Goal: Submit feedback/report problem: Provide input to the site owners about the experience or issues

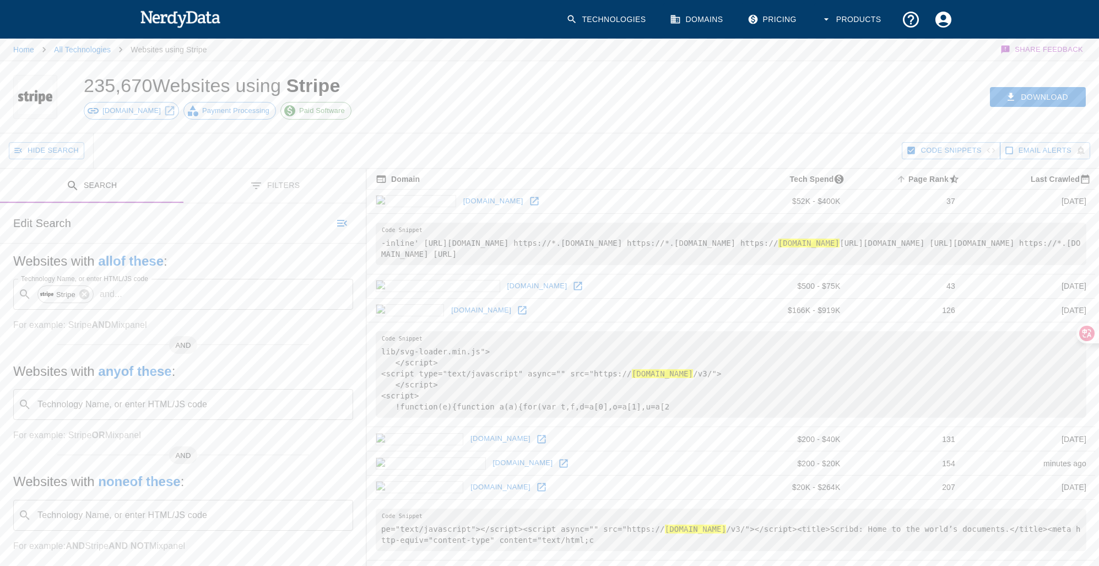
click at [991, 150] on icon "button" at bounding box center [992, 150] width 10 height 10
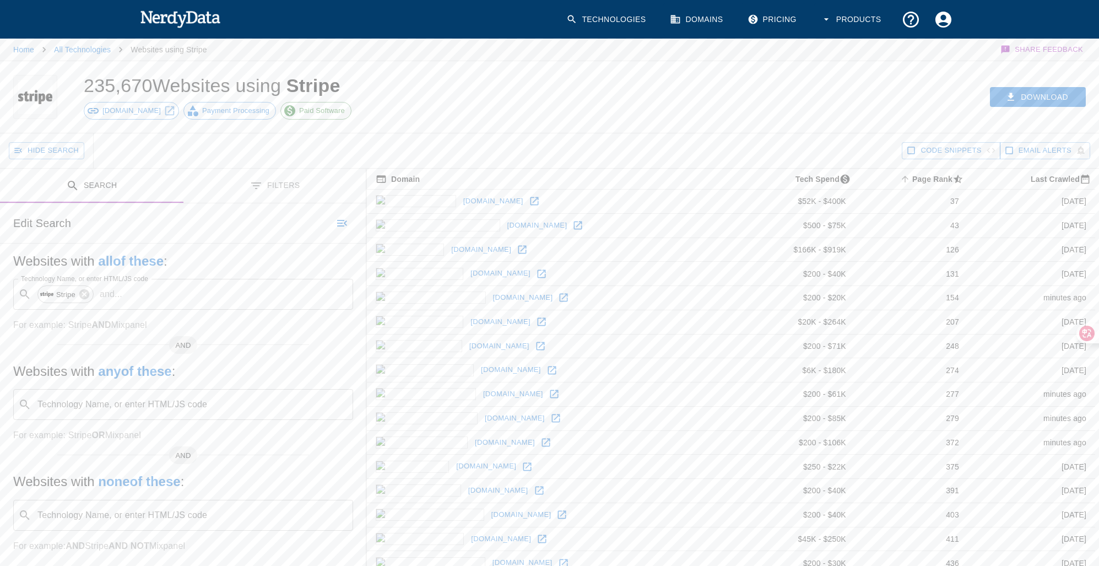
click at [991, 150] on icon "button" at bounding box center [992, 150] width 10 height 10
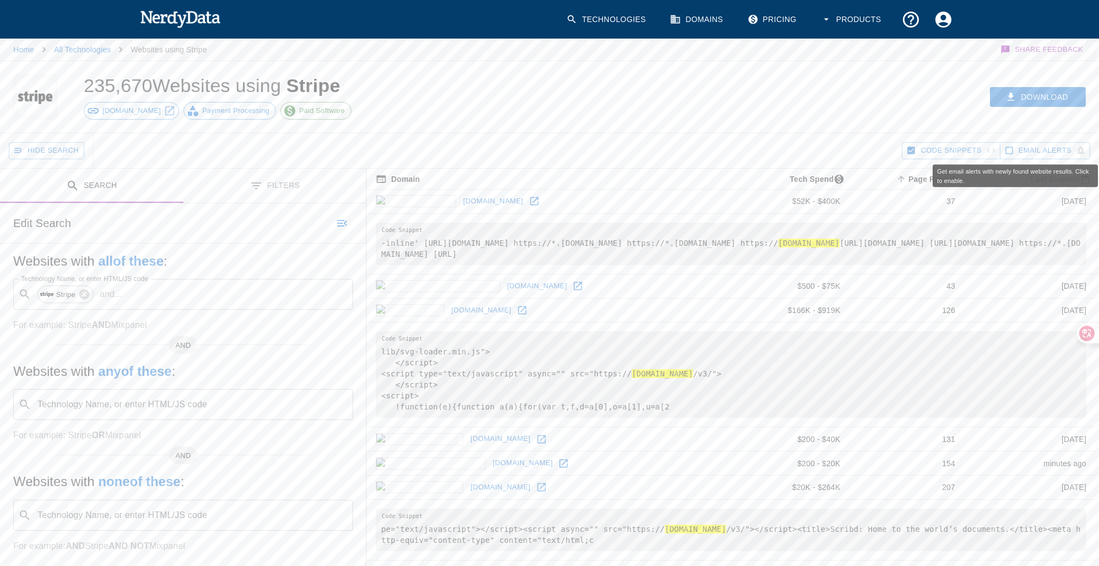
click at [1029, 150] on span "Email Alerts" at bounding box center [1045, 150] width 53 height 13
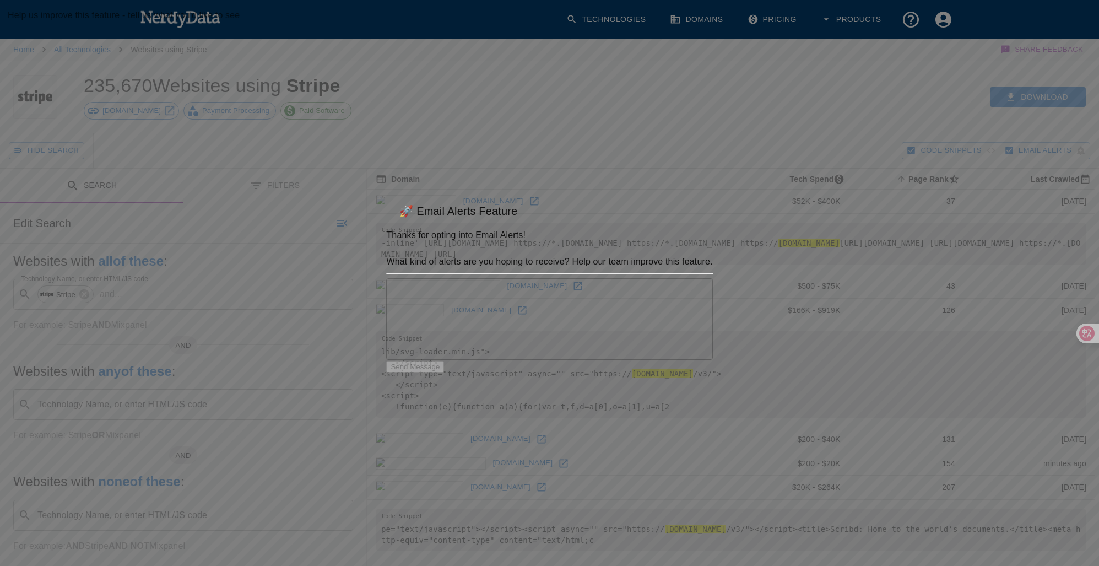
click at [705, 132] on div "🚀 Email Alerts Feature Thanks for opting into Email Alerts! What kind of alerts…" at bounding box center [549, 283] width 1099 height 566
click at [439, 193] on h2 "🚀 Email Alerts Feature" at bounding box center [549, 210] width 326 height 35
click at [504, 131] on div "🚀 Email Alerts Feature Thanks for opting into Email Alerts! What kind of alerts…" at bounding box center [549, 283] width 1099 height 566
click at [487, 278] on div "x Help us improve this feature - tell us what you'd like to see" at bounding box center [549, 319] width 326 height 82
click at [476, 312] on textarea "Help us improve this feature - tell us what you'd like to see" at bounding box center [549, 318] width 311 height 63
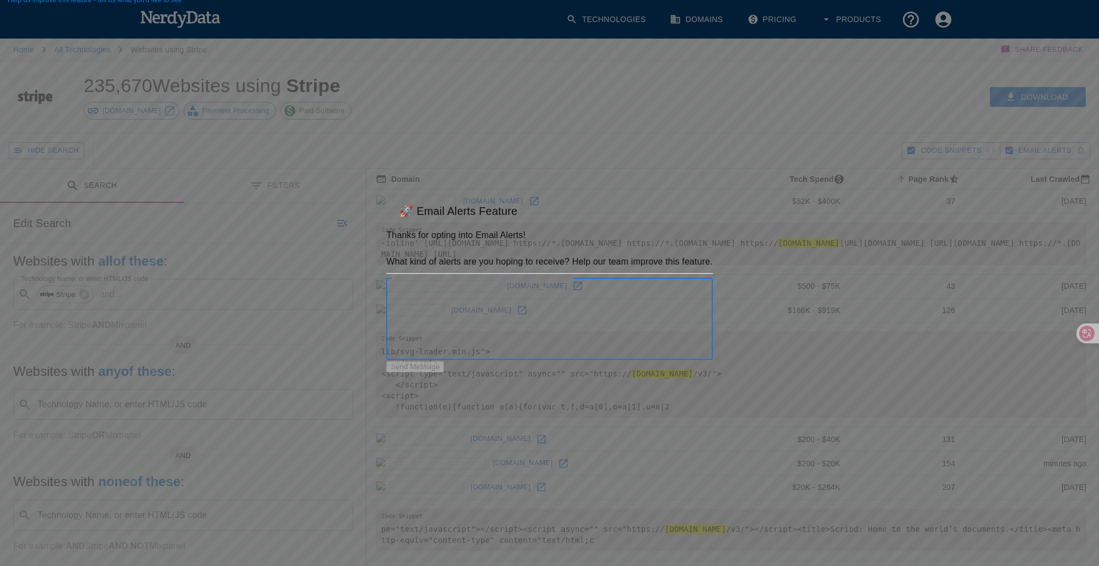
click at [555, 373] on div "Send Message" at bounding box center [549, 366] width 326 height 13
drag, startPoint x: 741, startPoint y: 312, endPoint x: 793, endPoint y: 327, distance: 54.4
click at [741, 312] on div "🚀 Email Alerts Feature Thanks for opting into Email Alerts! What kind of alerts…" at bounding box center [549, 283] width 1099 height 566
click at [809, 330] on div "🚀 Email Alerts Feature Thanks for opting into Email Alerts! What kind of alerts…" at bounding box center [549, 283] width 1099 height 566
click at [838, 218] on div "🚀 Email Alerts Feature Thanks for opting into Email Alerts! What kind of alerts…" at bounding box center [549, 283] width 1099 height 566
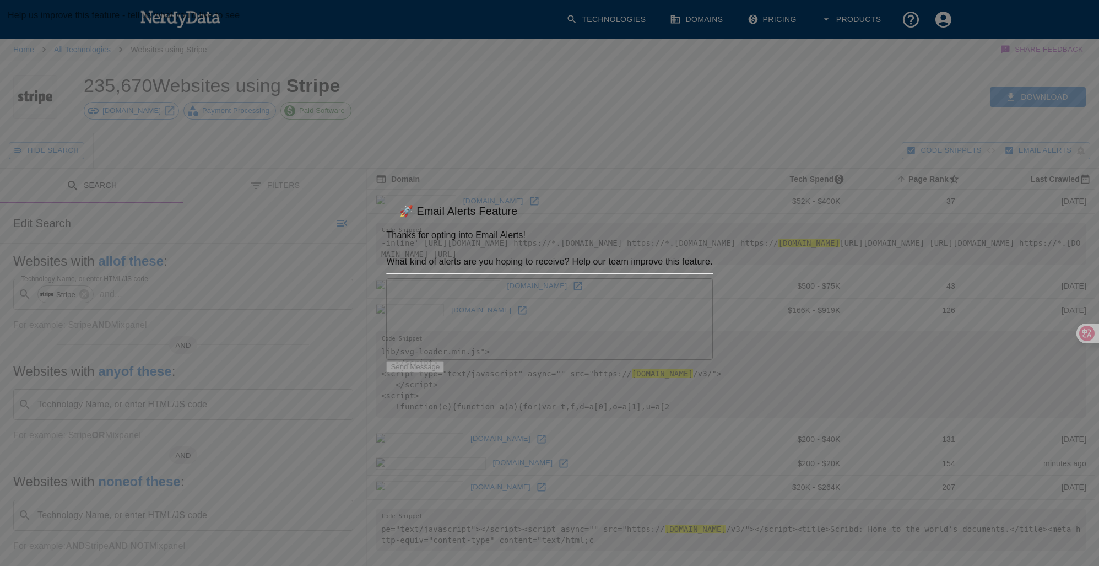
click at [734, 130] on div "🚀 Email Alerts Feature Thanks for opting into Email Alerts! What kind of alerts…" at bounding box center [549, 283] width 1099 height 566
click at [461, 316] on textarea "Help us improve this feature - tell us what you'd like to see" at bounding box center [549, 318] width 311 height 63
click at [532, 106] on div "🚀 Email Alerts Feature Thanks for opting into Email Alerts! What kind of alerts…" at bounding box center [549, 283] width 1099 height 566
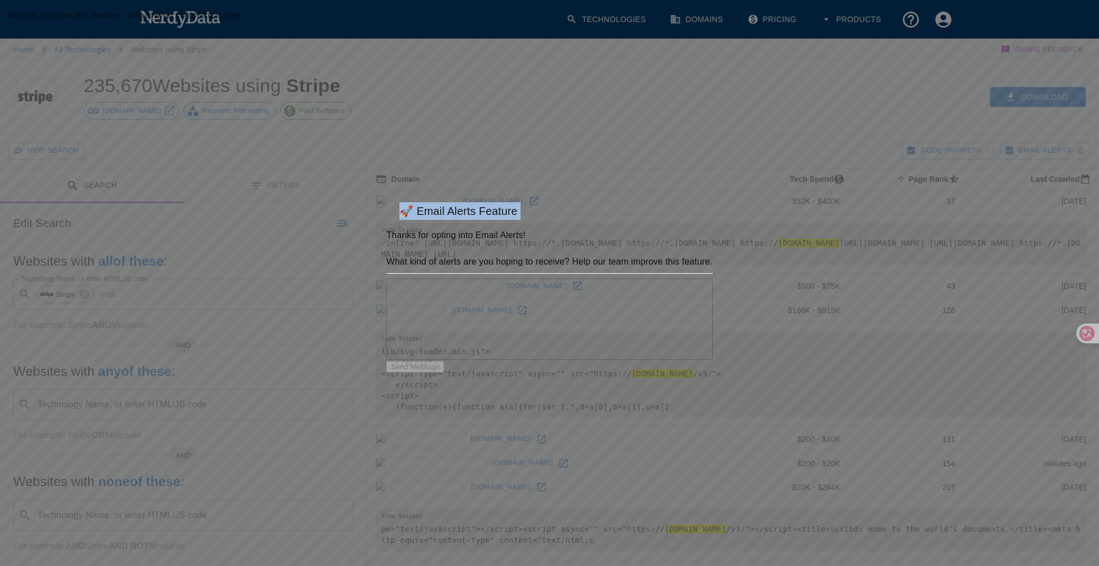
click at [532, 106] on div "🚀 Email Alerts Feature Thanks for opting into Email Alerts! What kind of alerts…" at bounding box center [549, 283] width 1099 height 566
click at [683, 139] on div "🚀 Email Alerts Feature Thanks for opting into Email Alerts! What kind of alerts…" at bounding box center [549, 283] width 1099 height 566
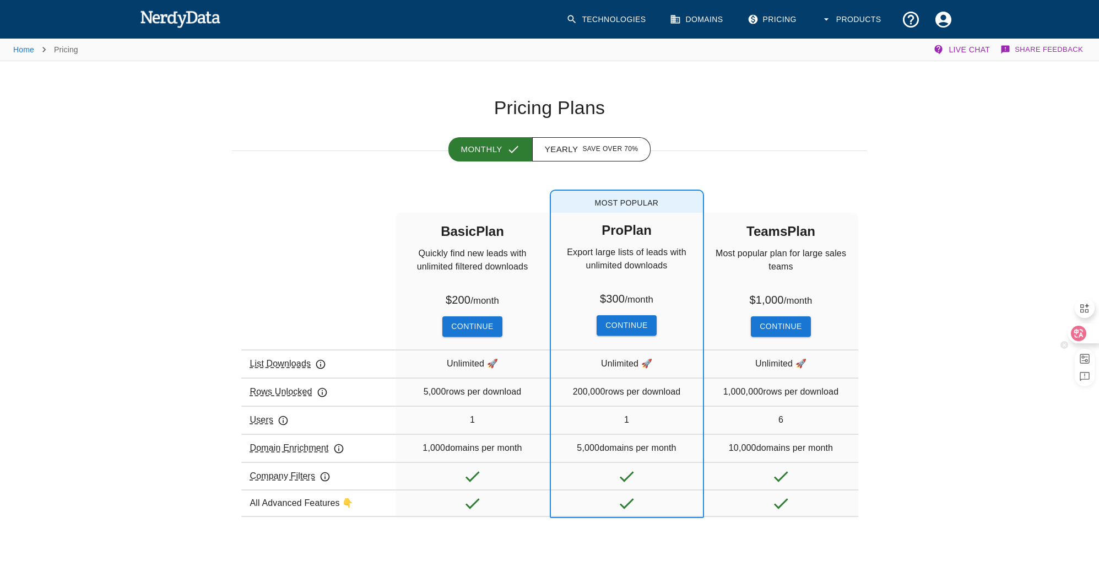
click at [1082, 334] on icon at bounding box center [1078, 333] width 15 height 15
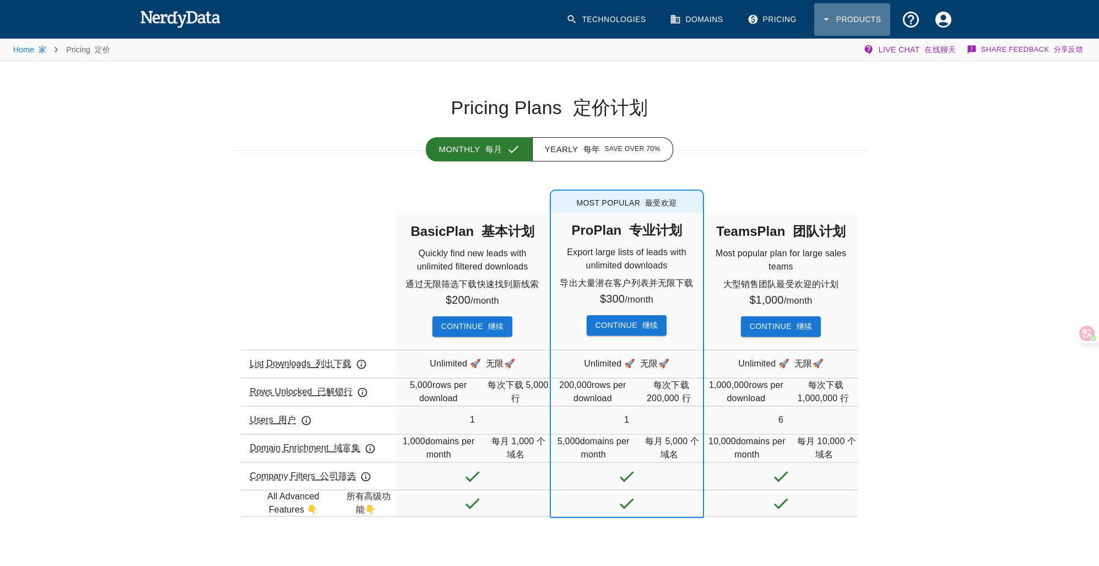
click at [829, 23] on icon "button" at bounding box center [826, 19] width 11 height 11
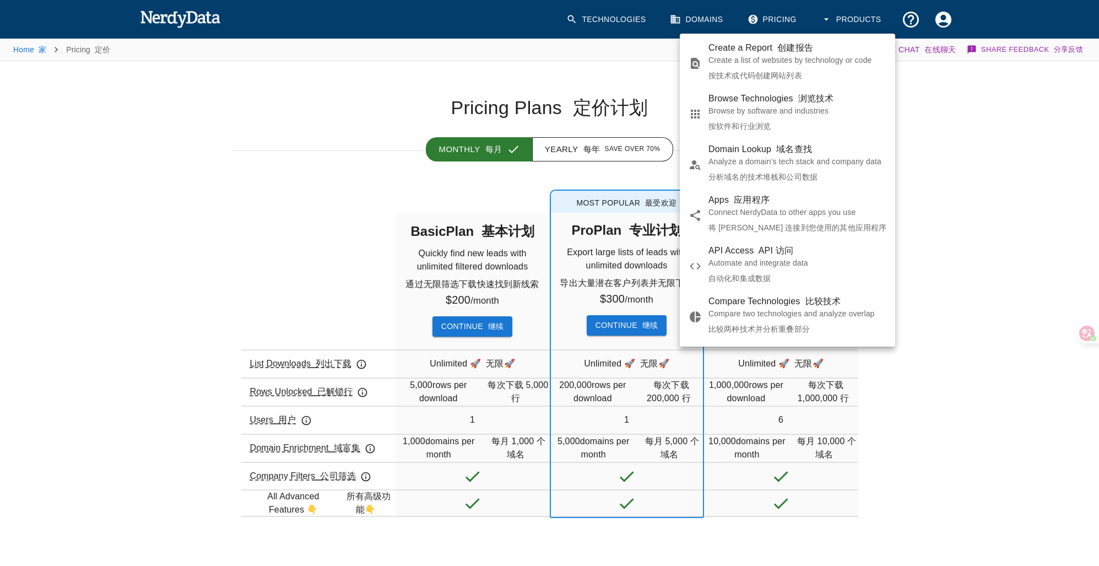
click at [925, 161] on div at bounding box center [549, 283] width 1099 height 566
